Goal: Information Seeking & Learning: Learn about a topic

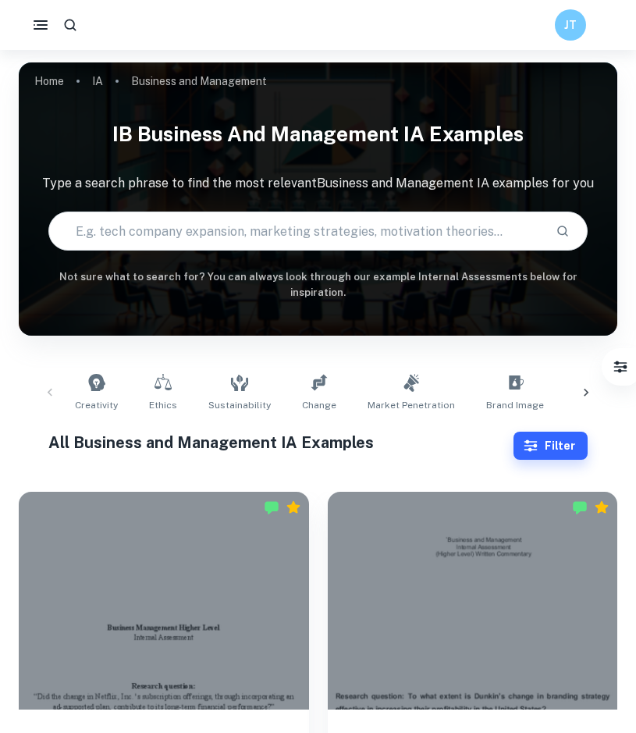
scroll to position [446, 0]
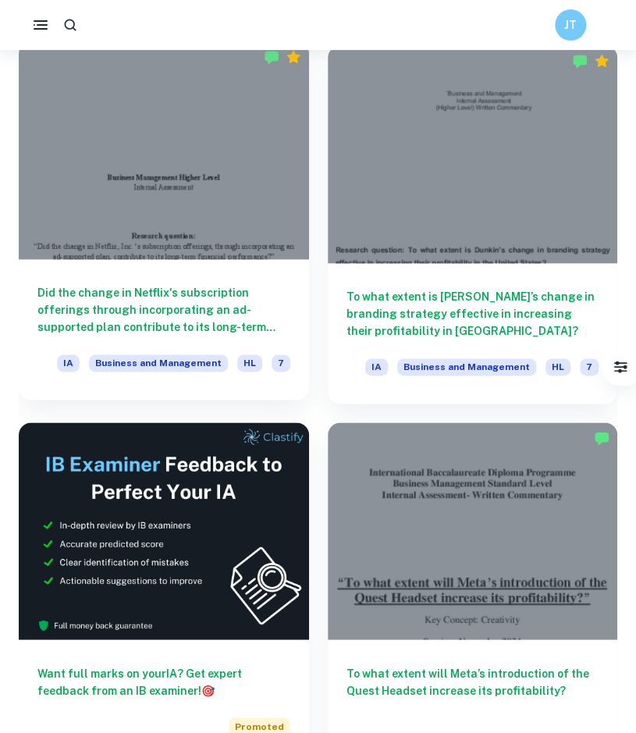
click at [235, 304] on h6 "Did the change in Netflix's subscription offerings through incorporating an ad-…" at bounding box center [163, 309] width 253 height 51
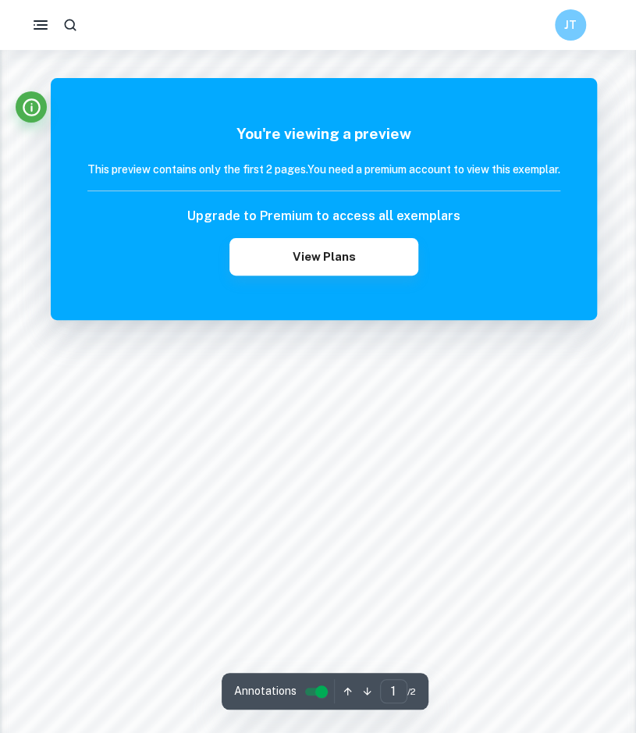
scroll to position [1233, 0]
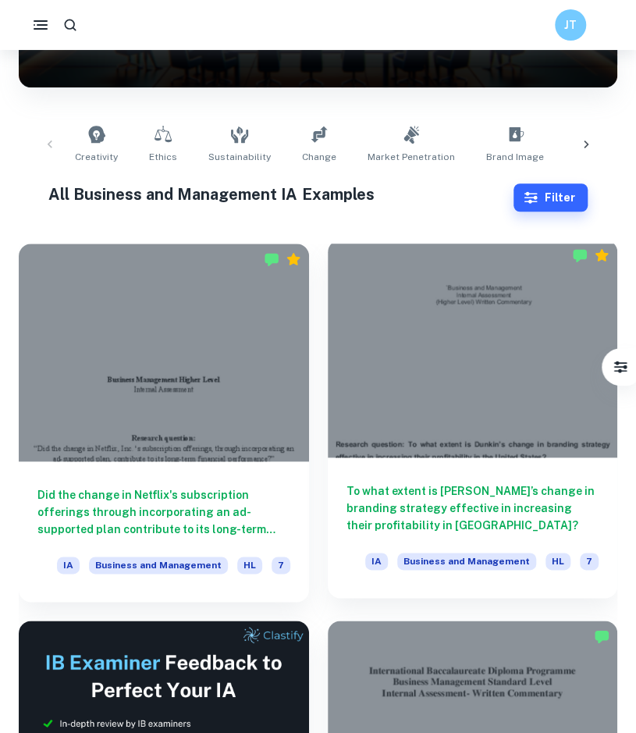
scroll to position [362, 0]
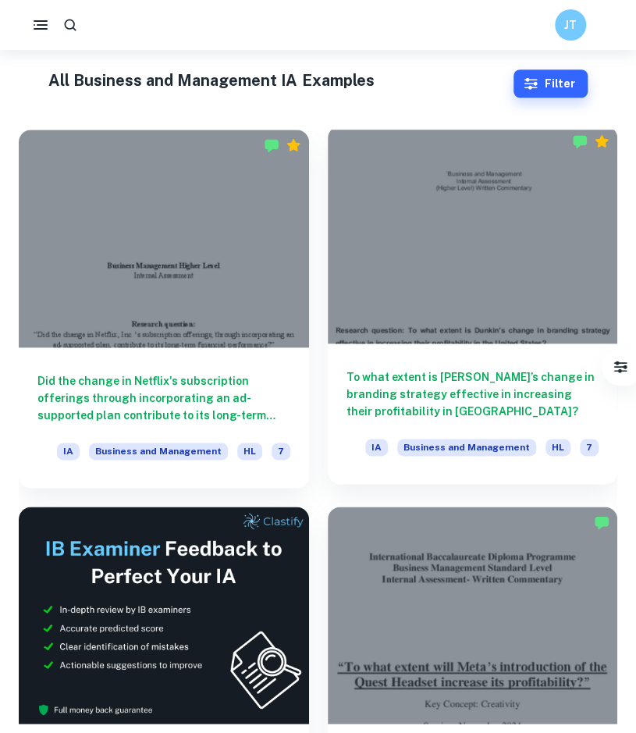
click at [399, 372] on h6 "To what extent is [PERSON_NAME]’s change in branding strategy effective in incr…" at bounding box center [472, 393] width 253 height 51
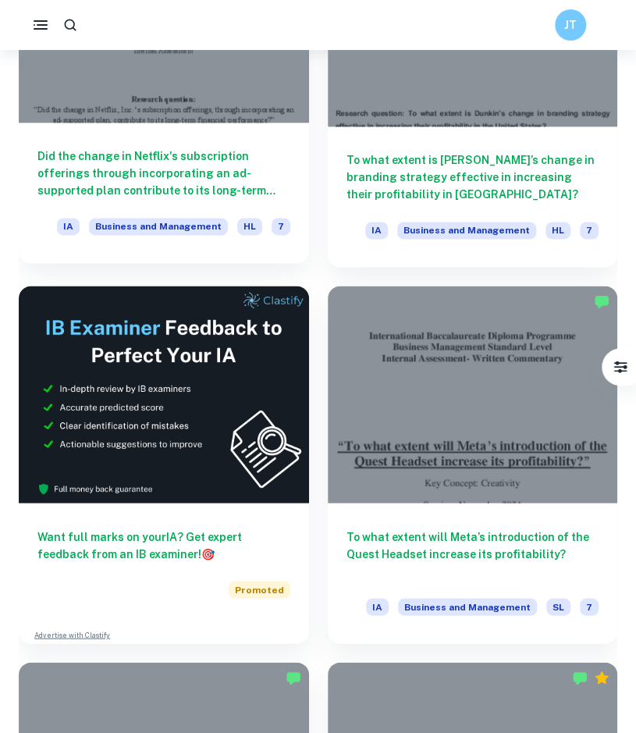
scroll to position [592, 0]
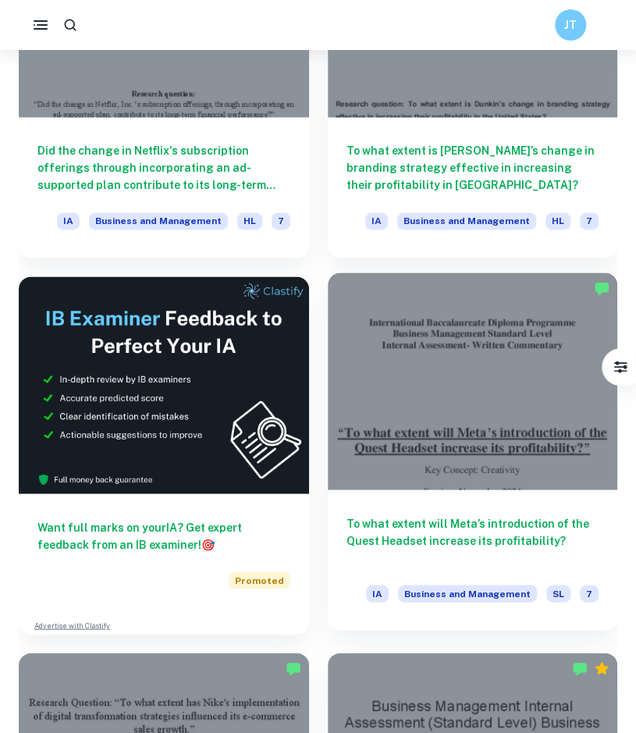
click at [479, 505] on div "To what extent will Meta’s introduction of the Quest Headset increase its profi…" at bounding box center [473, 559] width 290 height 140
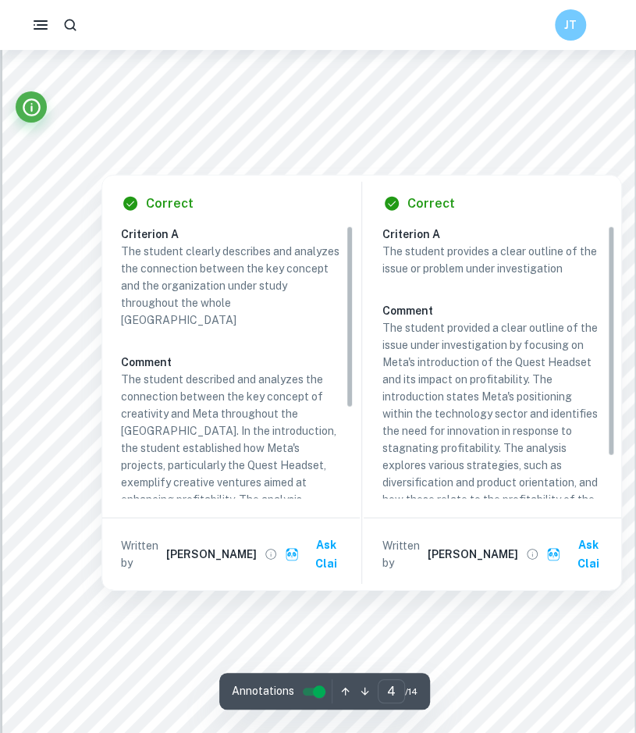
scroll to position [135, 0]
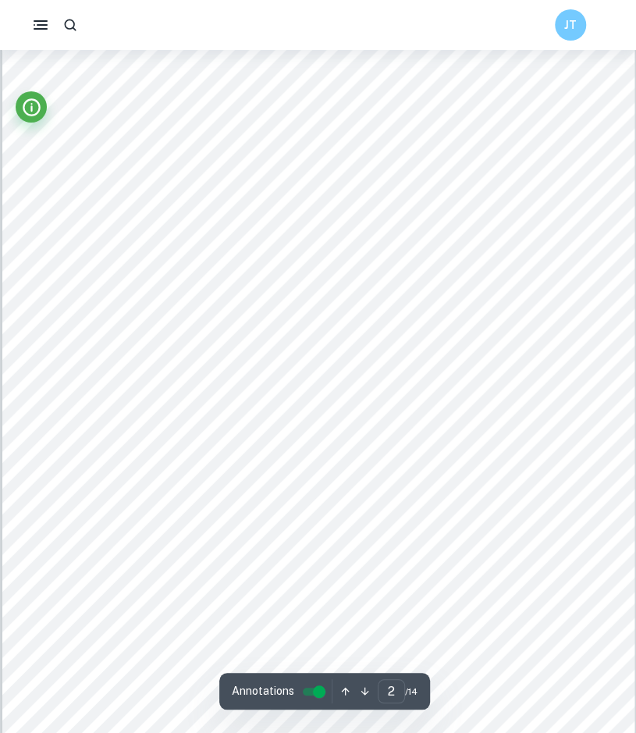
type input "1"
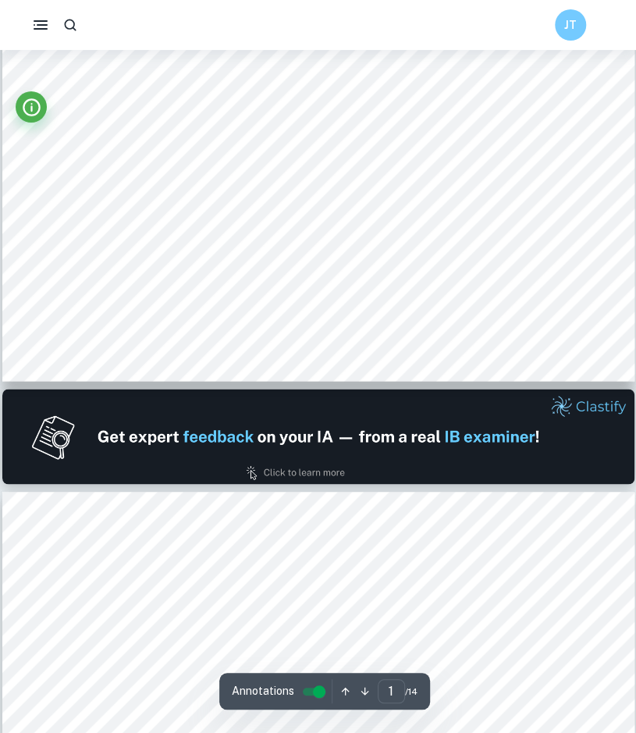
scroll to position [671, 0]
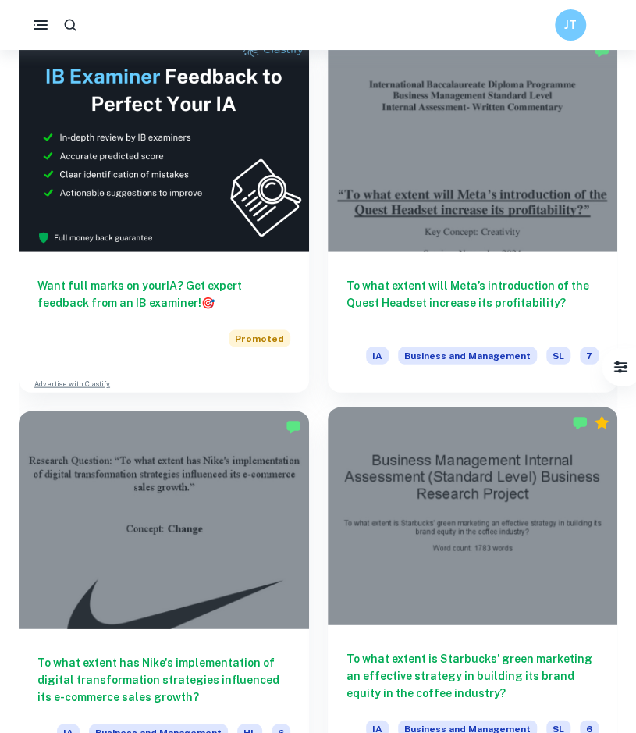
scroll to position [826, 0]
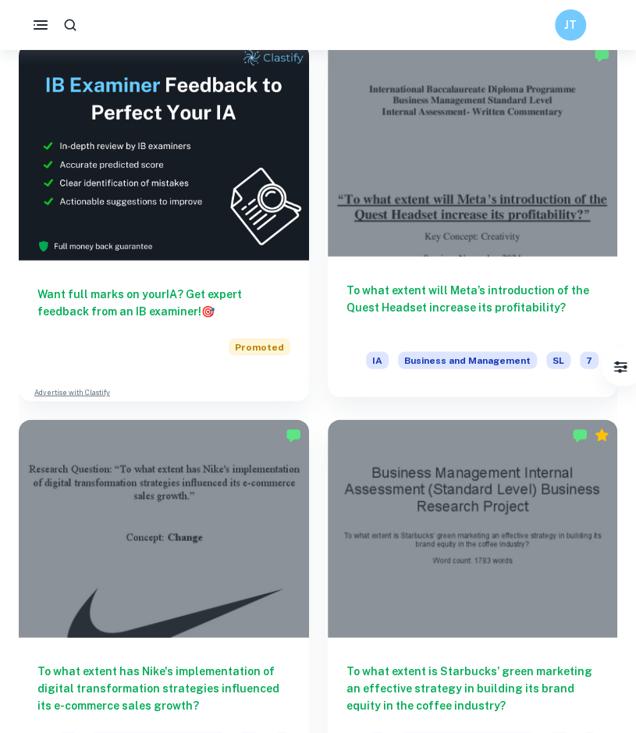
click at [499, 314] on h6 "To what extent will Meta’s introduction of the Quest Headset increase its profi…" at bounding box center [472, 306] width 253 height 51
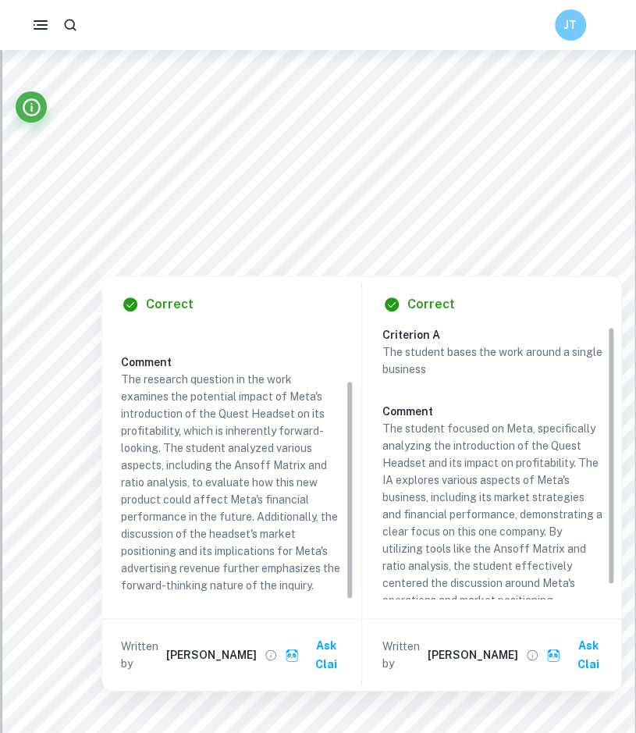
scroll to position [15, 0]
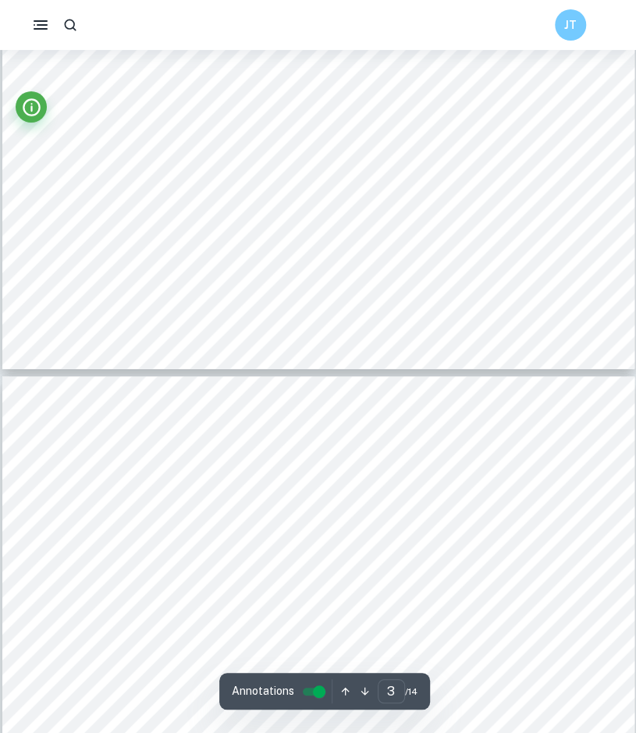
type input "4"
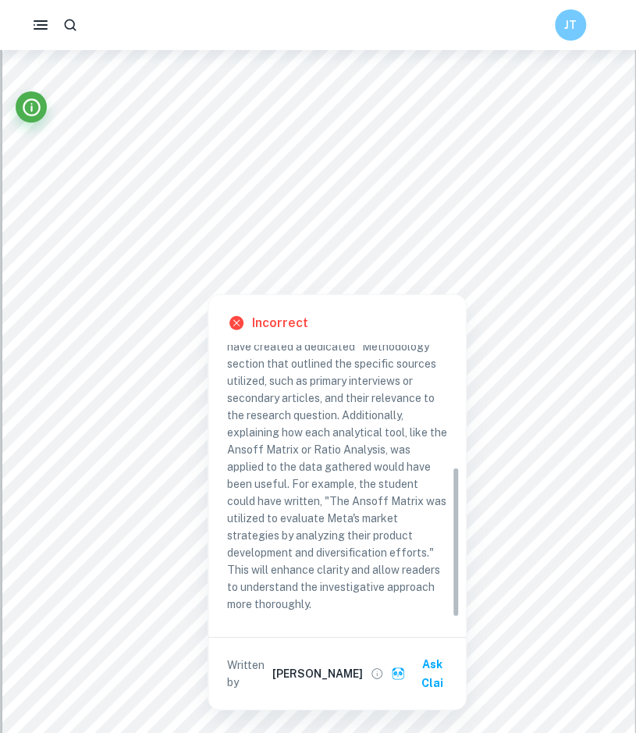
scroll to position [220, 0]
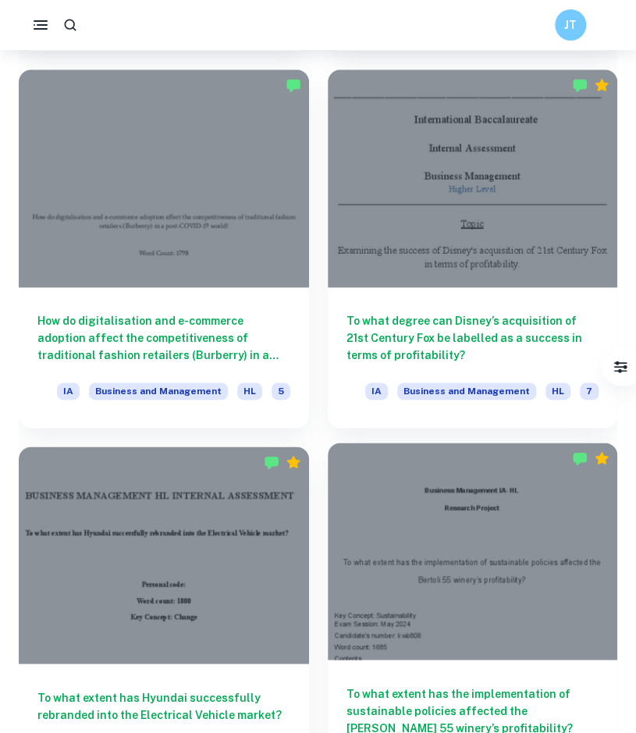
scroll to position [2288, 0]
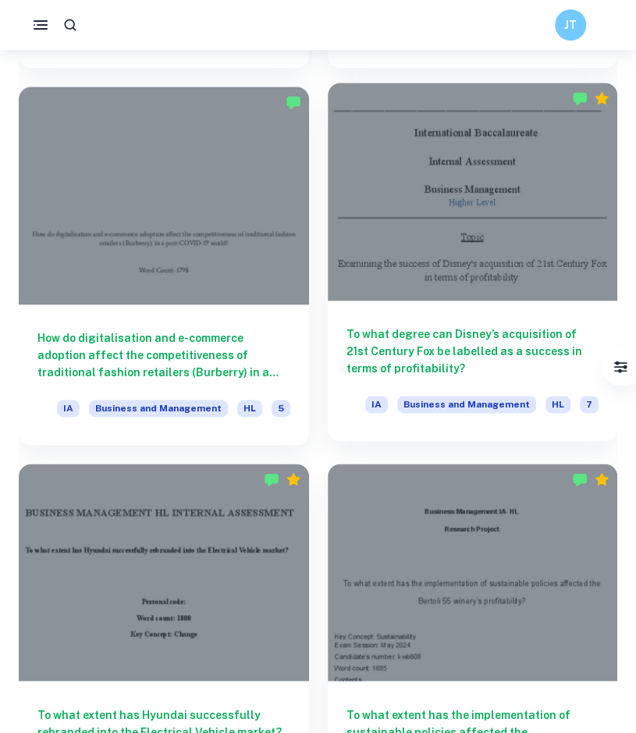
click at [454, 367] on h6 "To what degree can Disney’s acquisition of 21st Century Fox be labelled as a su…" at bounding box center [472, 350] width 253 height 51
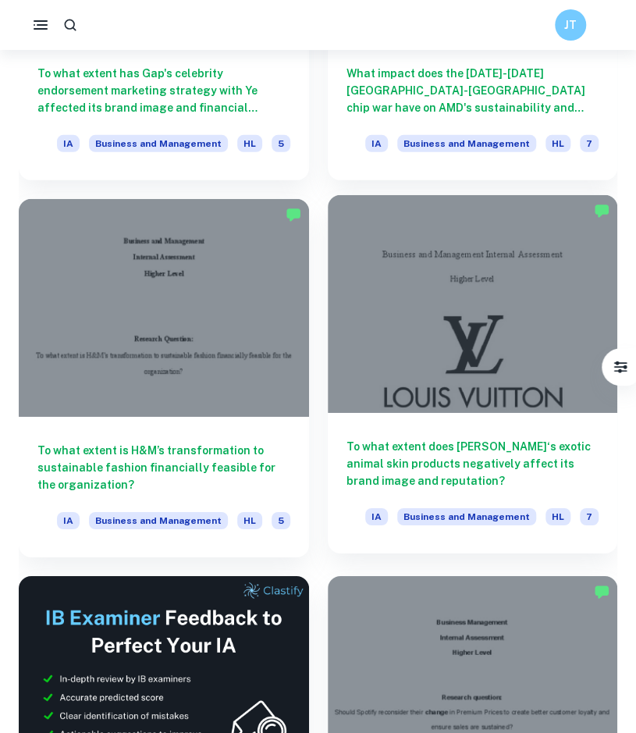
scroll to position [3304, 0]
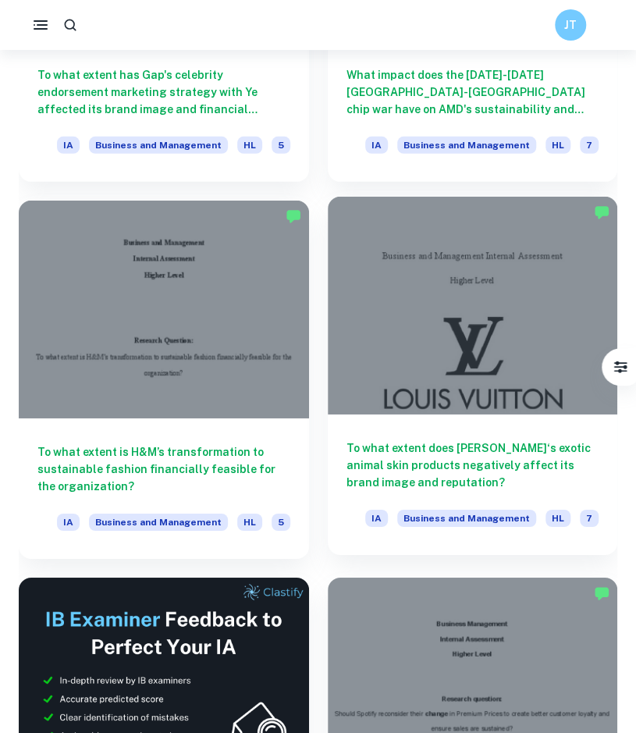
click at [417, 462] on h6 "To what extent does [PERSON_NAME]‘s exotic animal skin products negatively affe…" at bounding box center [472, 464] width 253 height 51
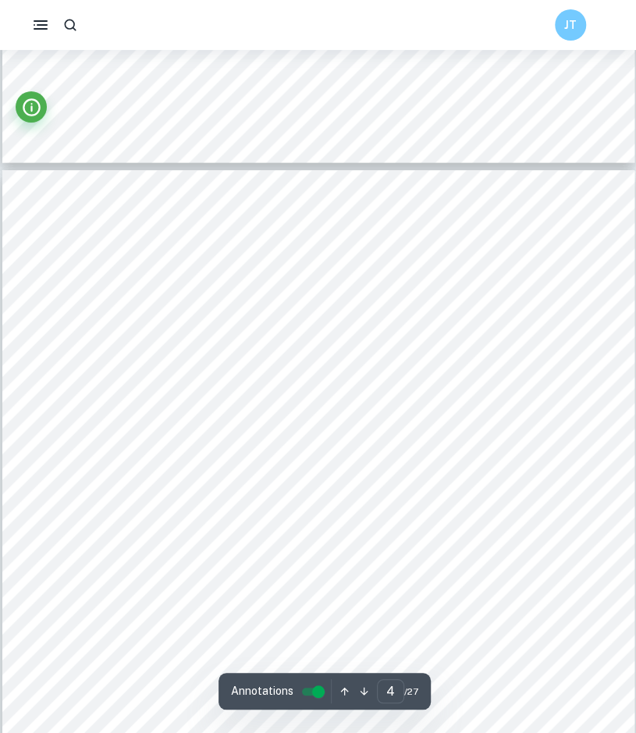
scroll to position [2667, 0]
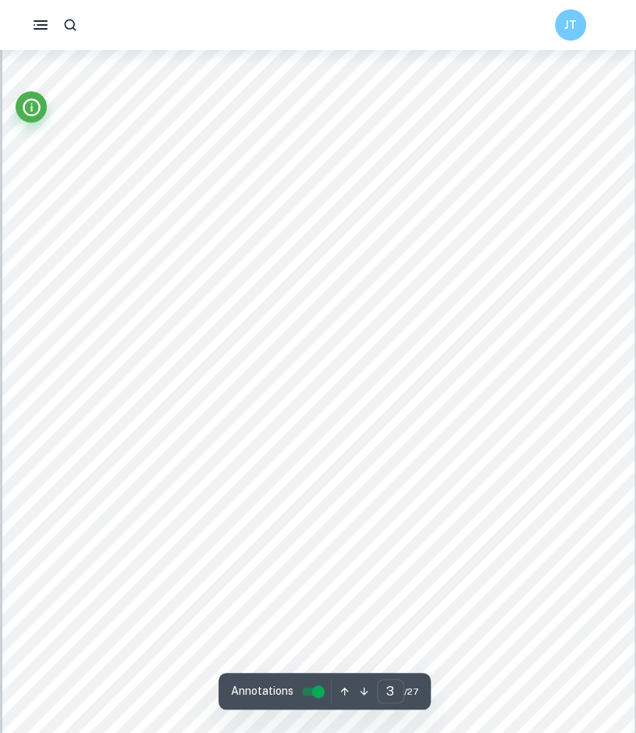
type input "2"
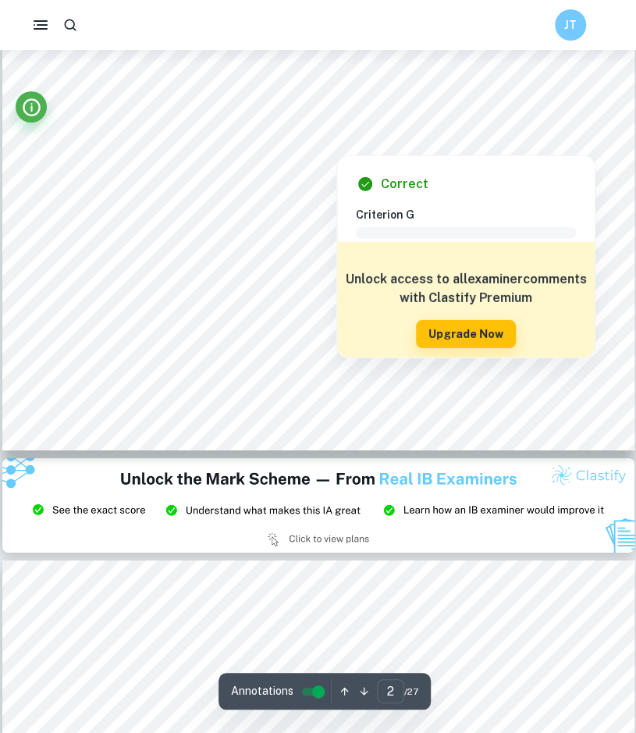
scroll to position [1199, 0]
